Goal: Find contact information: Find contact information

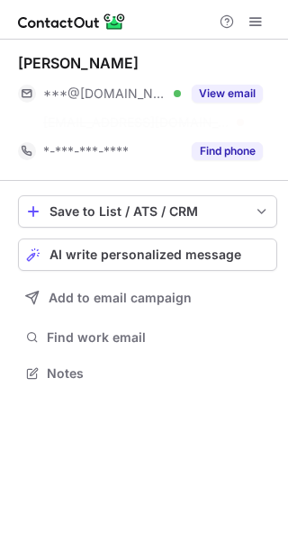
scroll to position [332, 288]
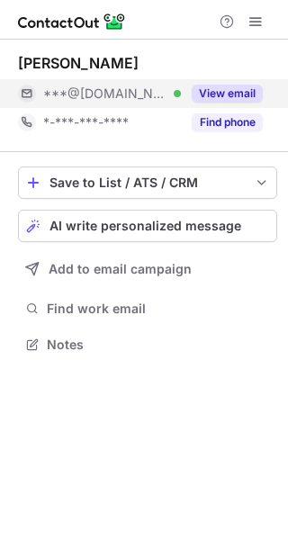
click at [233, 90] on button "View email" at bounding box center [227, 94] width 71 height 18
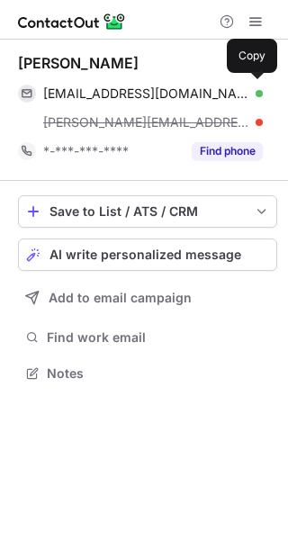
scroll to position [361, 288]
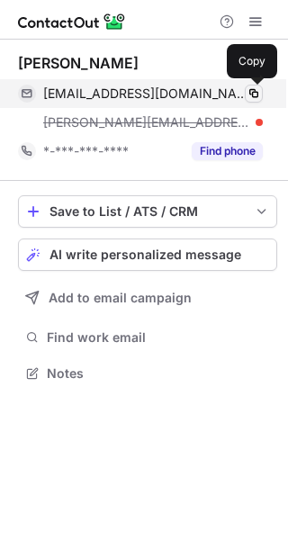
click at [254, 91] on span at bounding box center [254, 93] width 14 height 14
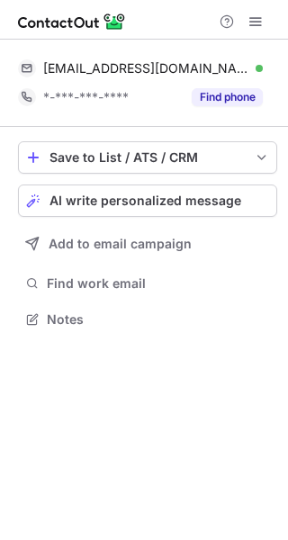
scroll to position [307, 288]
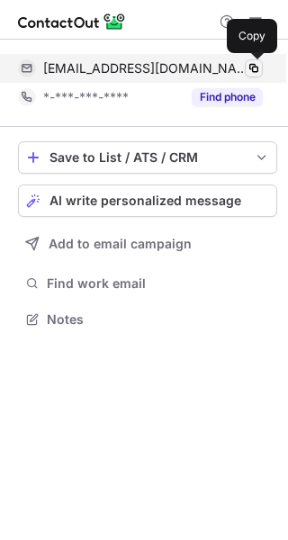
click at [262, 67] on button at bounding box center [254, 68] width 18 height 18
